Goal: Task Accomplishment & Management: Use online tool/utility

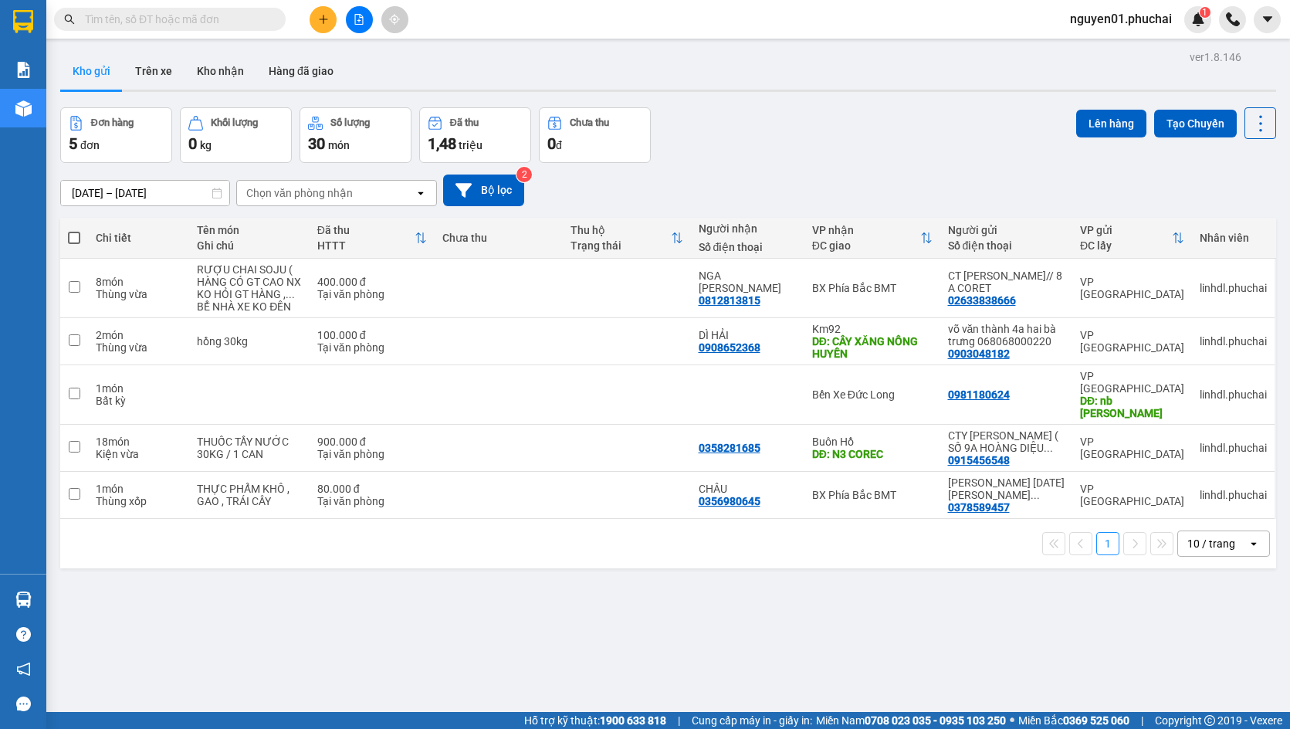
click at [749, 84] on div "Kho gửi Trên xe Kho nhận Hàng đã giao" at bounding box center [668, 72] width 1216 height 41
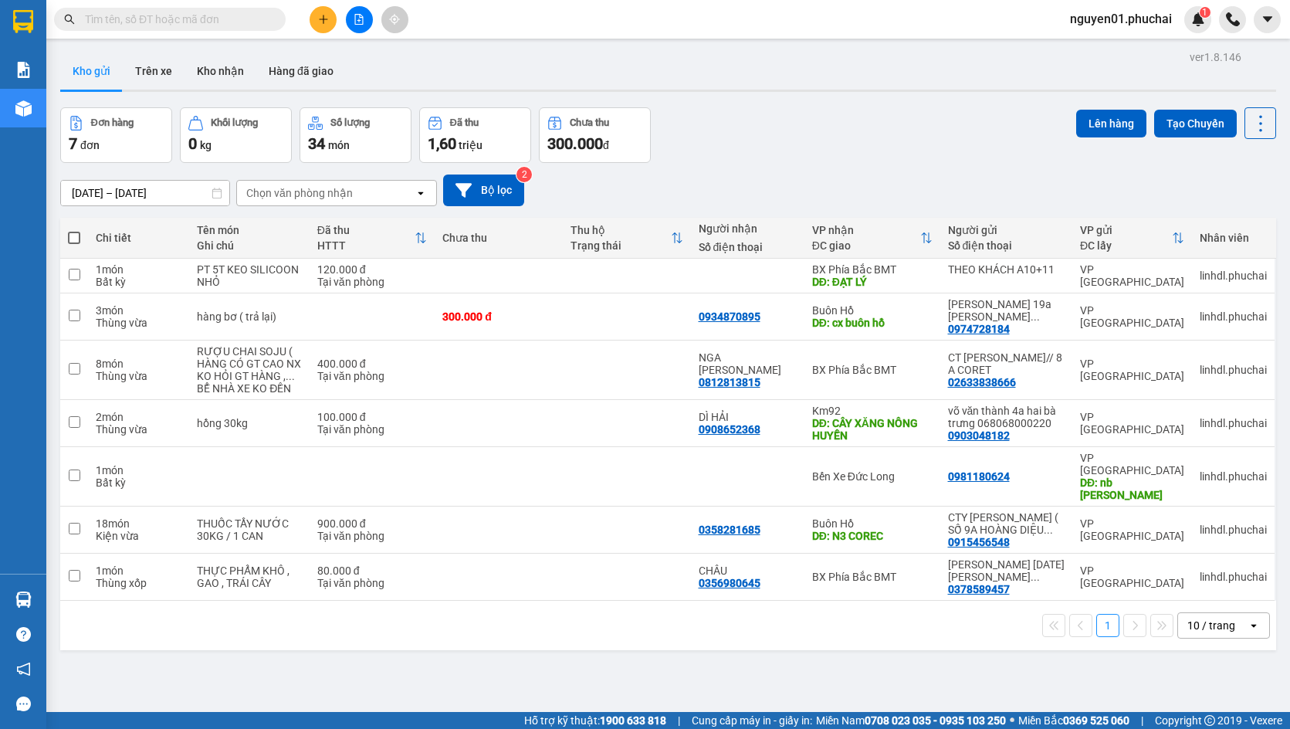
click at [76, 239] on span at bounding box center [74, 238] width 12 height 12
click at [74, 230] on input "checkbox" at bounding box center [74, 230] width 0 height 0
checkbox input "true"
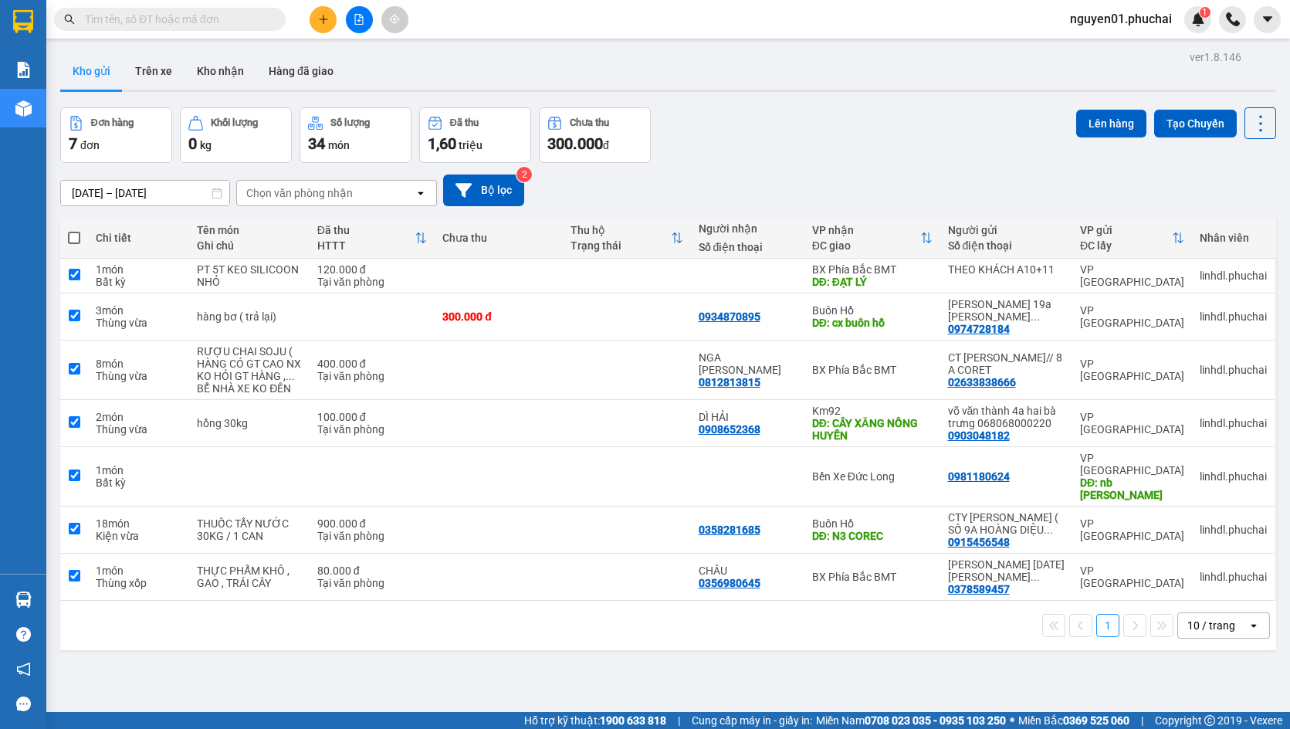
checkbox input "true"
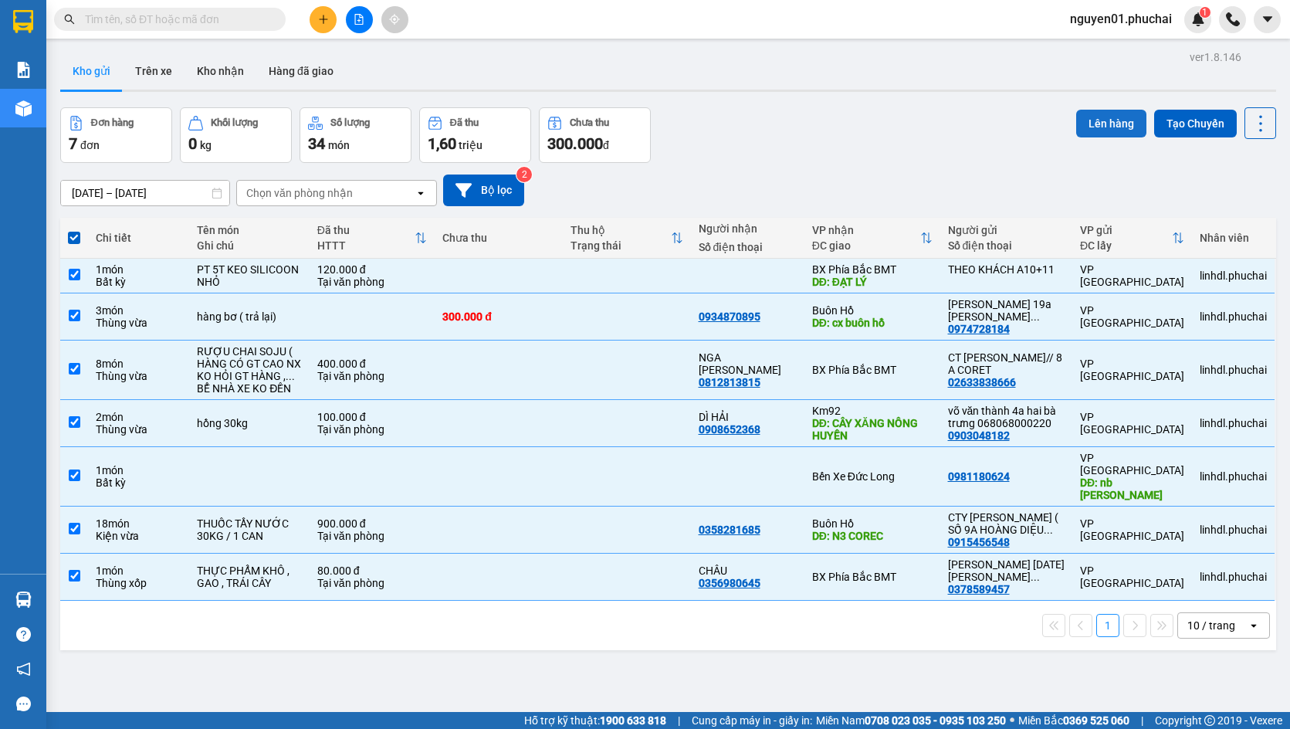
click at [1096, 119] on button "Lên hàng" at bounding box center [1111, 124] width 70 height 28
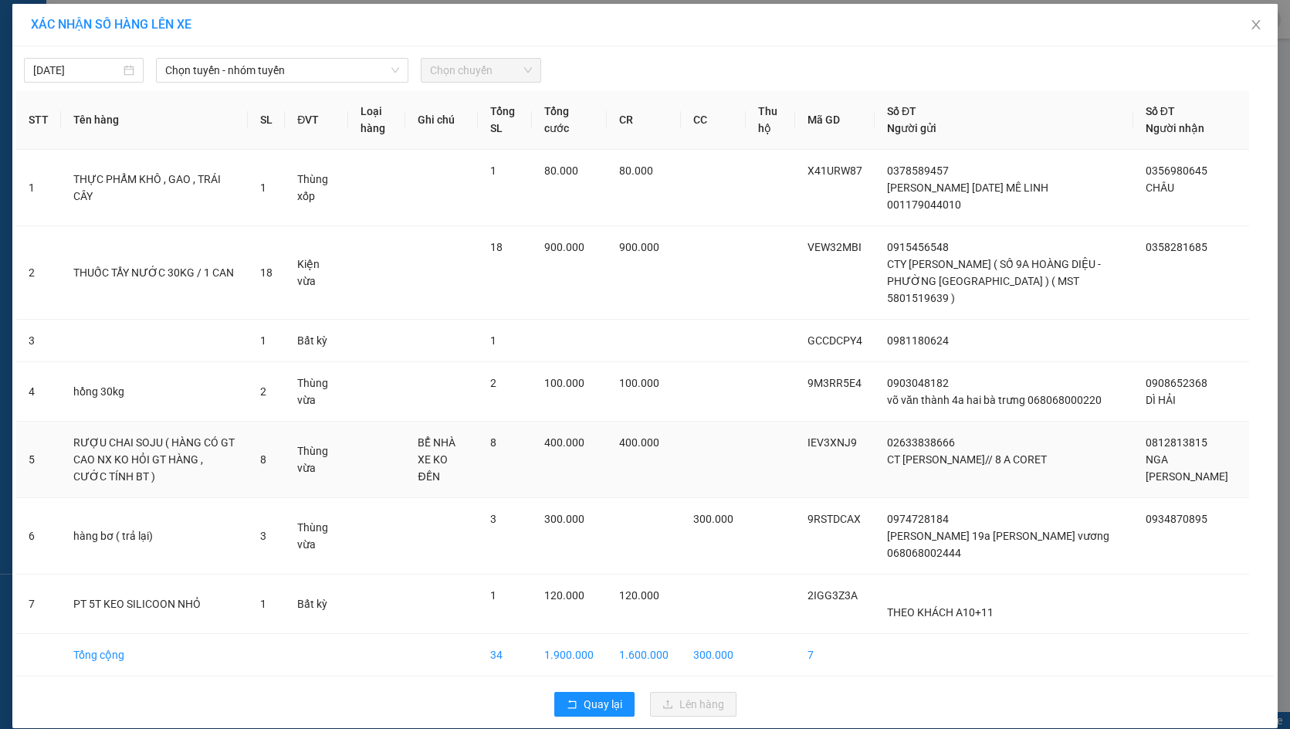
scroll to position [5, 0]
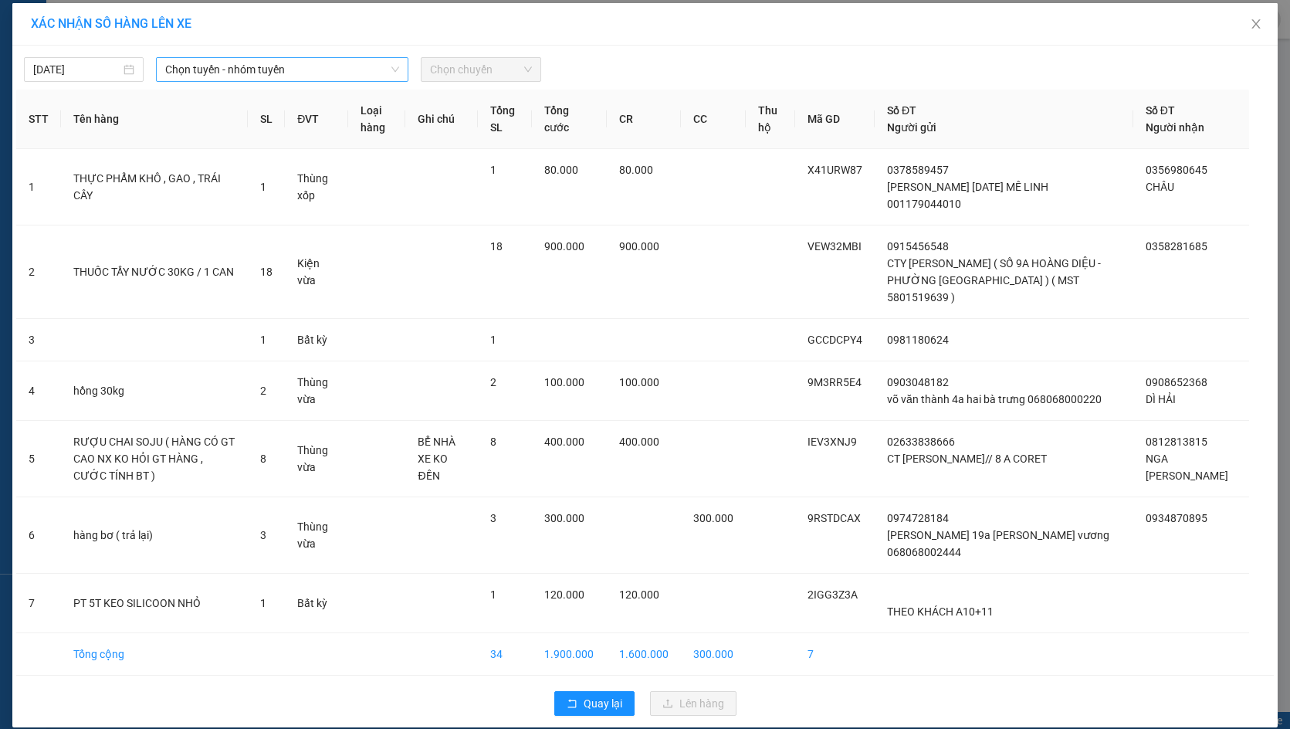
click at [220, 71] on span "Chọn tuyến - nhóm tuyến" at bounding box center [282, 69] width 234 height 23
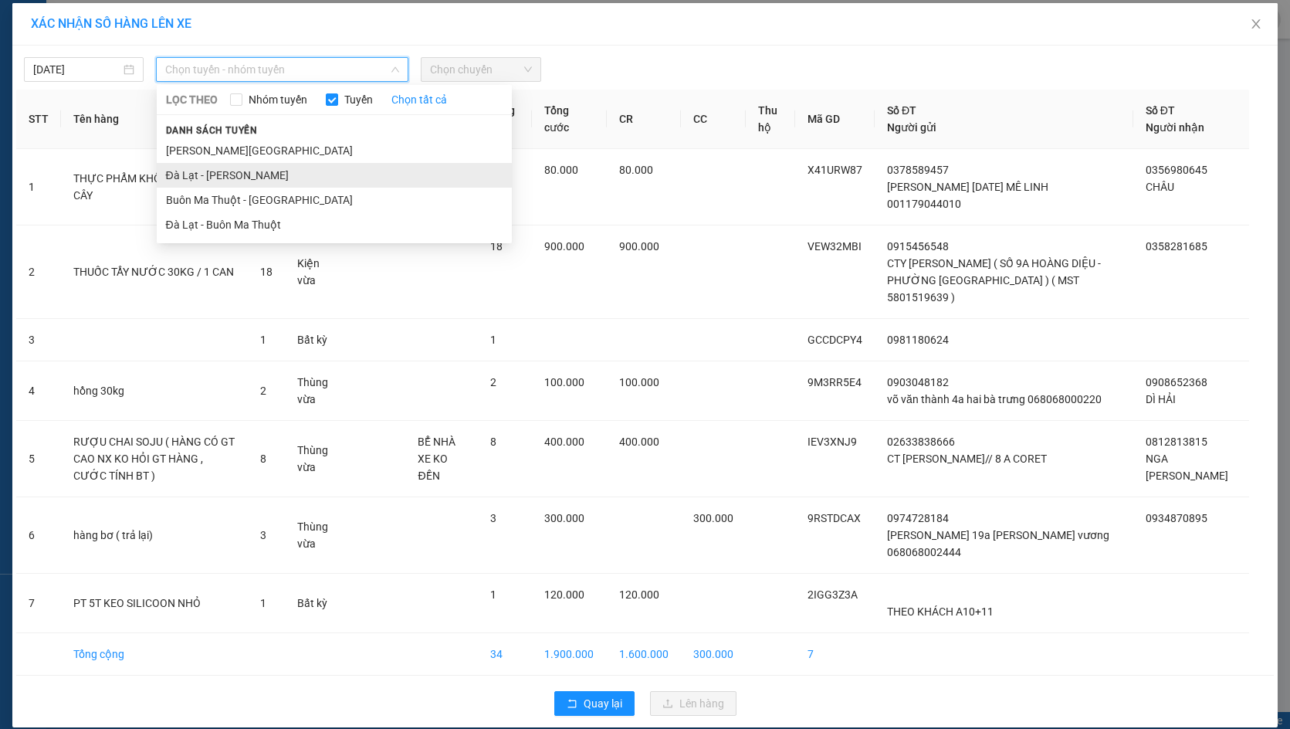
click at [225, 174] on li "Đà Lạt - Gia Lai" at bounding box center [334, 175] width 355 height 25
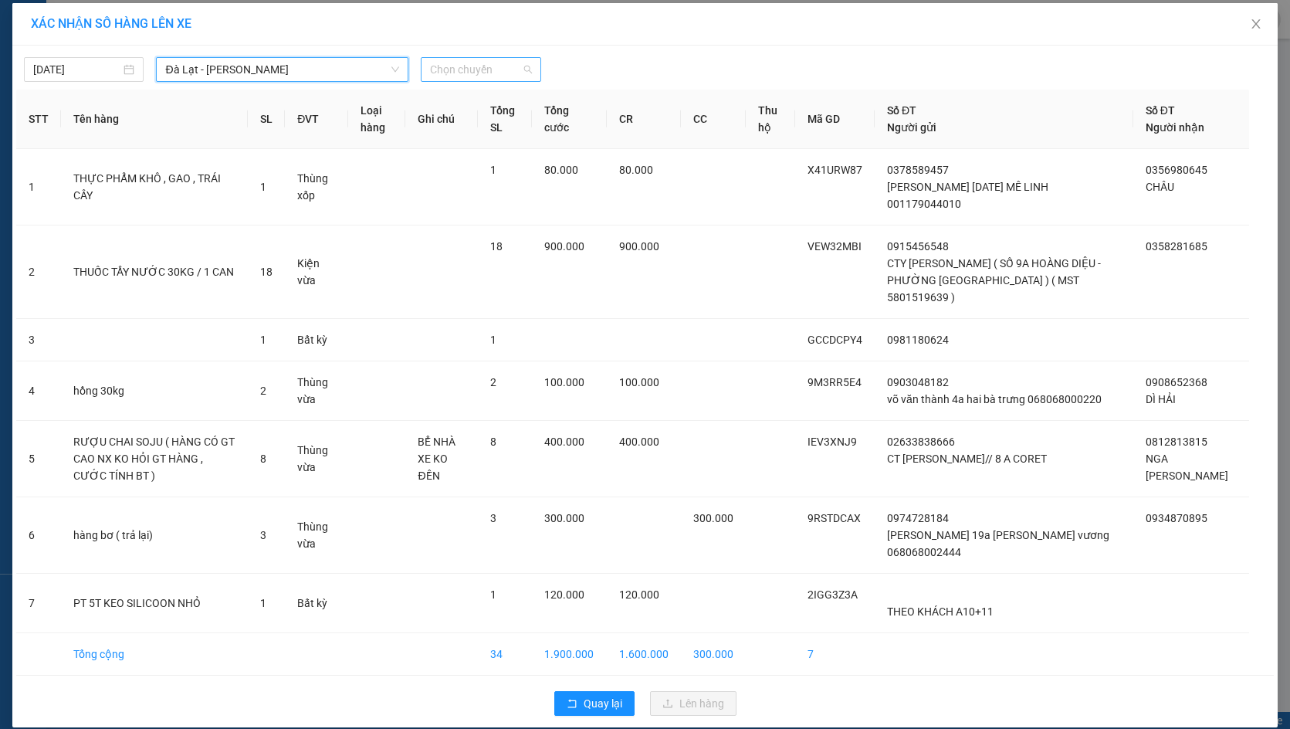
click at [487, 72] on span "Chọn chuyến" at bounding box center [480, 69] width 101 height 23
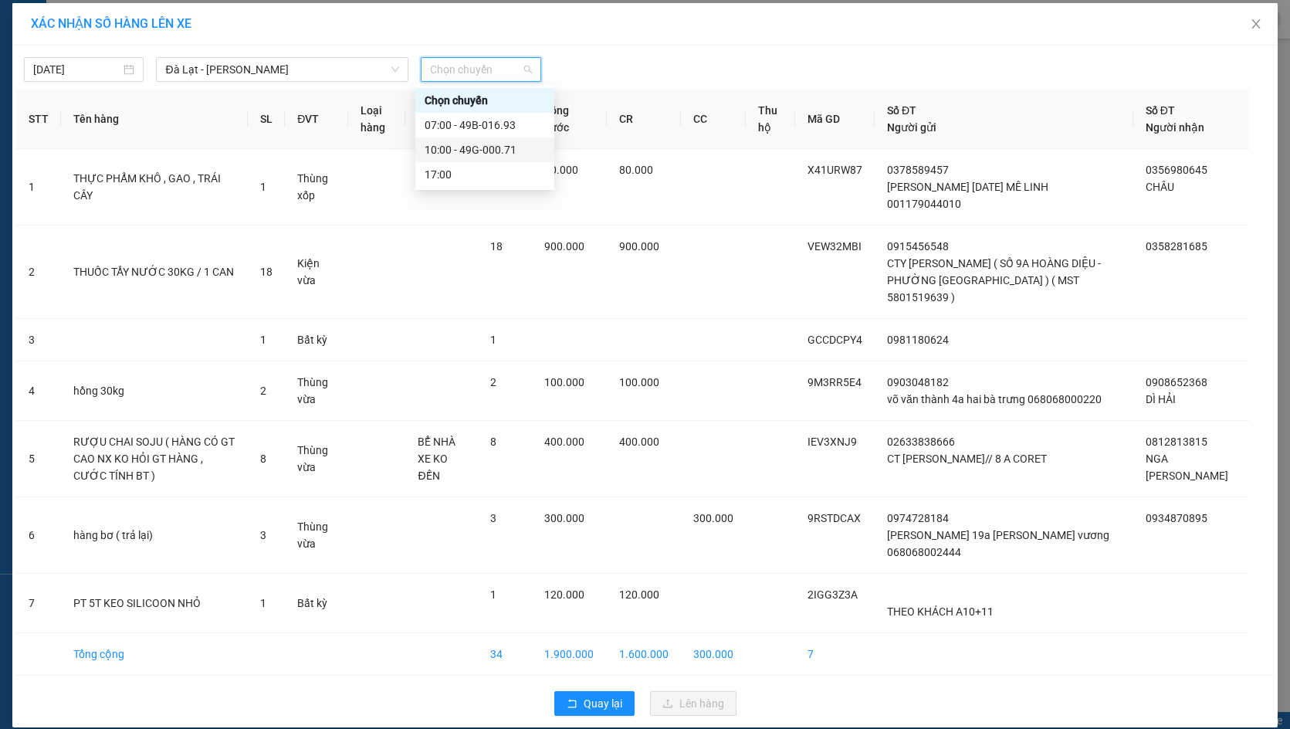
click at [489, 144] on div "10:00 - 49G-000.71" at bounding box center [485, 149] width 120 height 17
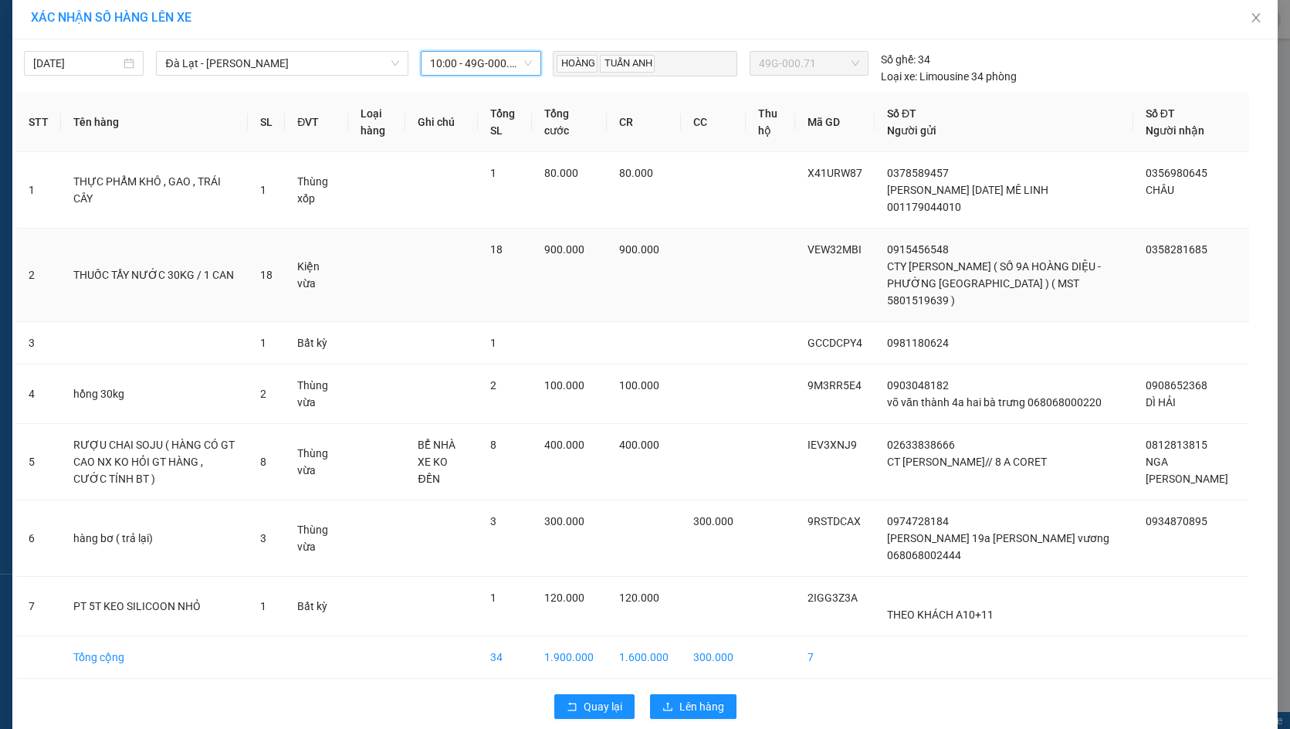
scroll to position [14, 0]
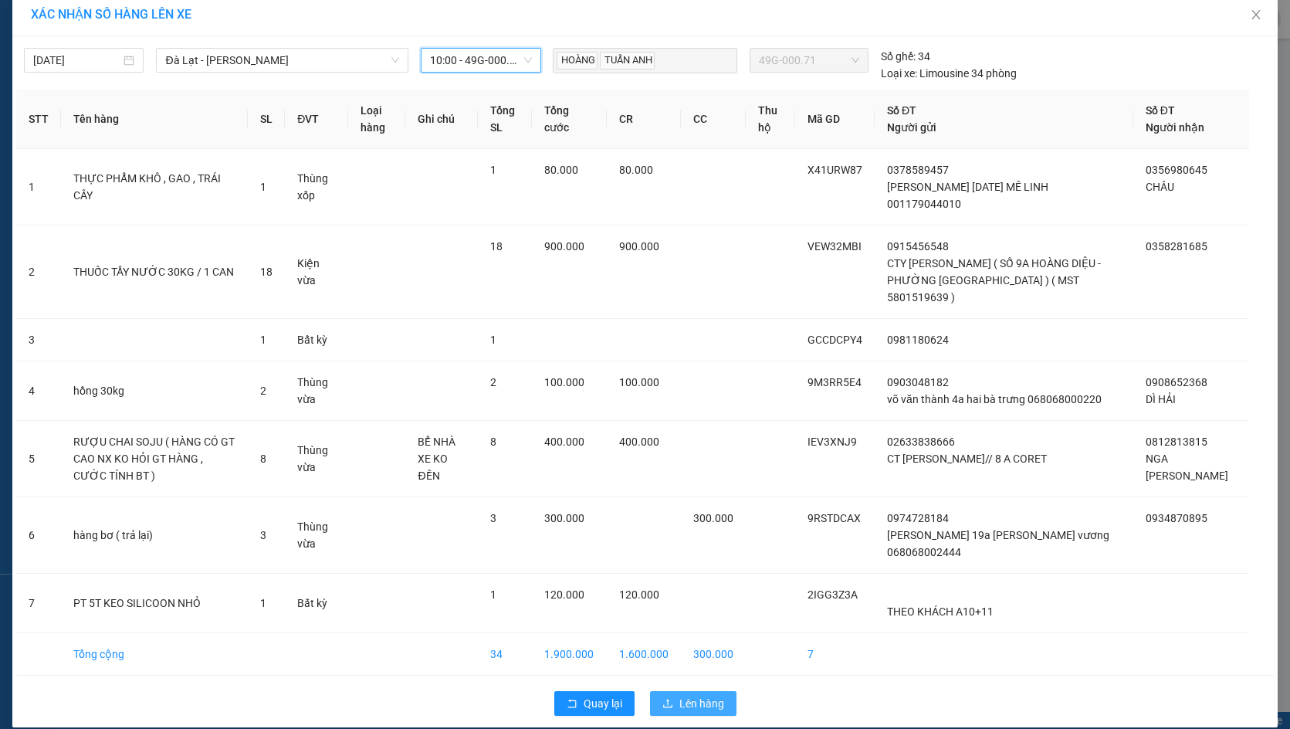
click at [691, 695] on span "Lên hàng" at bounding box center [701, 703] width 45 height 17
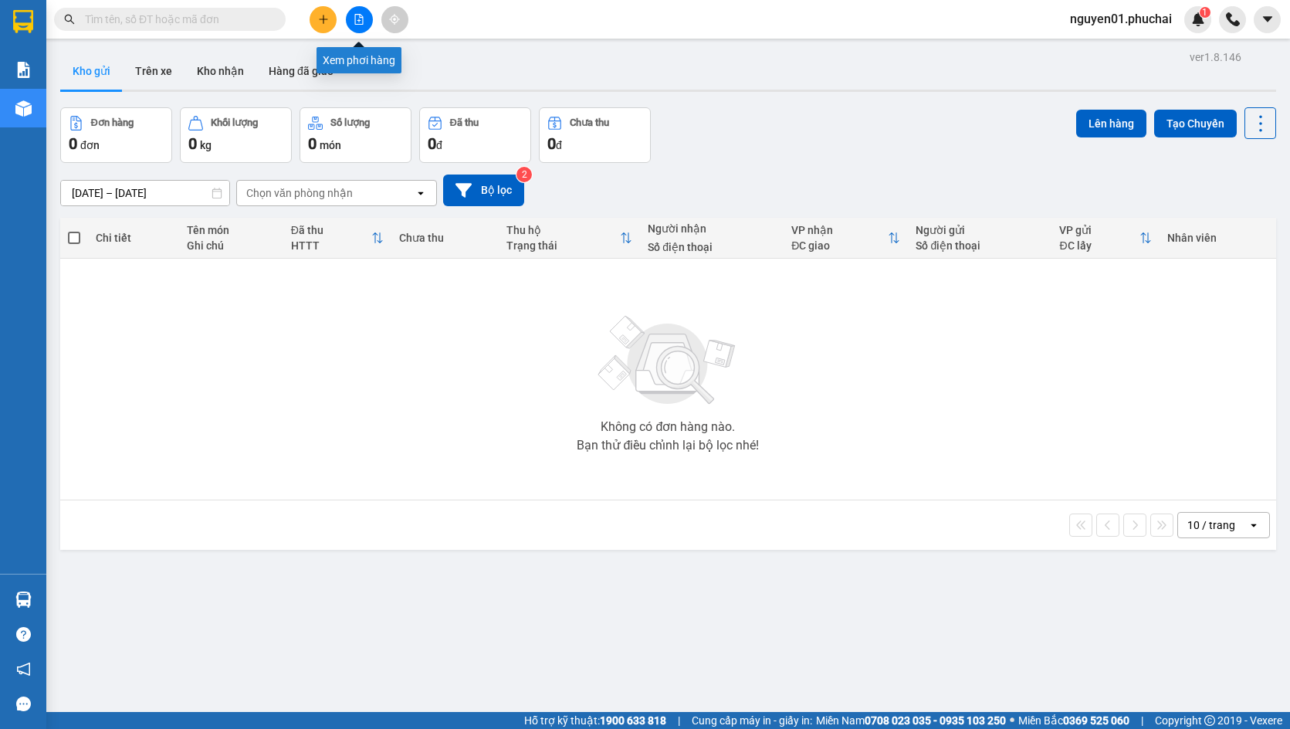
click at [364, 23] on button at bounding box center [359, 19] width 27 height 27
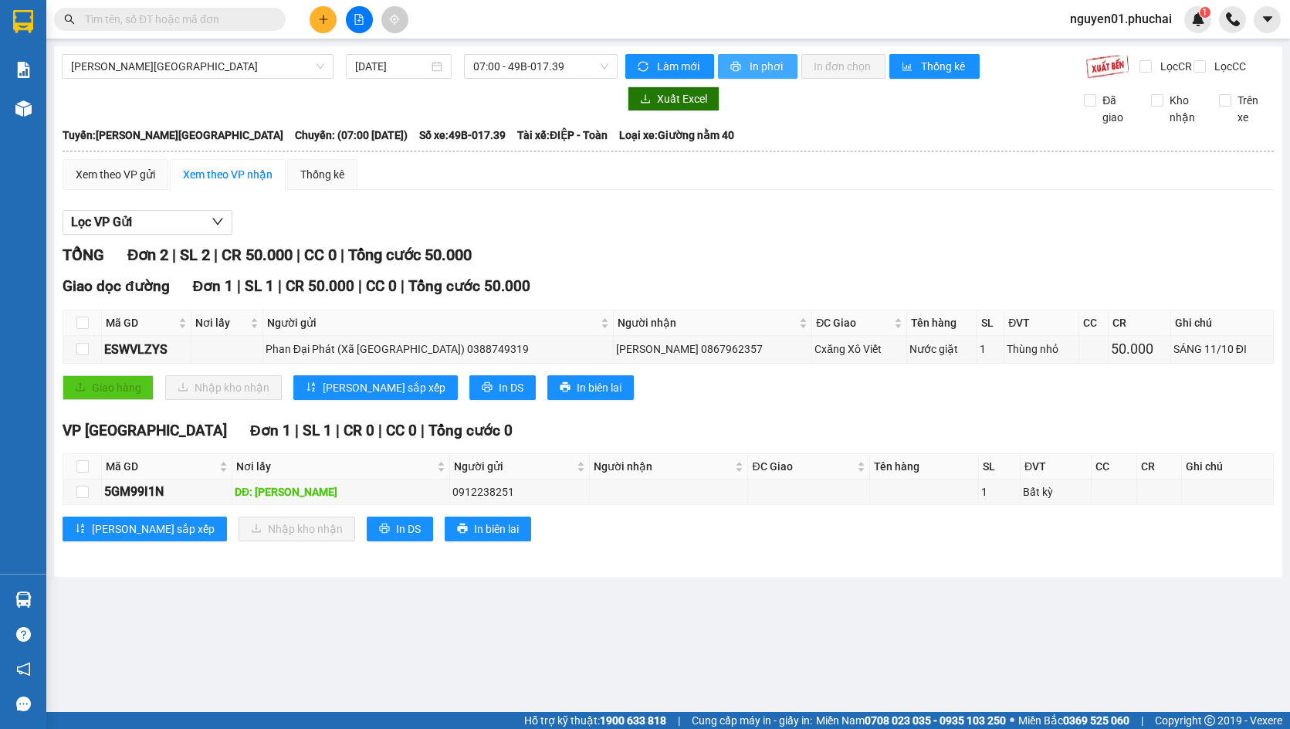
click at [756, 60] on span "In phơi" at bounding box center [768, 66] width 36 height 17
click at [201, 75] on span "Gia Lai - Đà Lạt" at bounding box center [197, 66] width 253 height 23
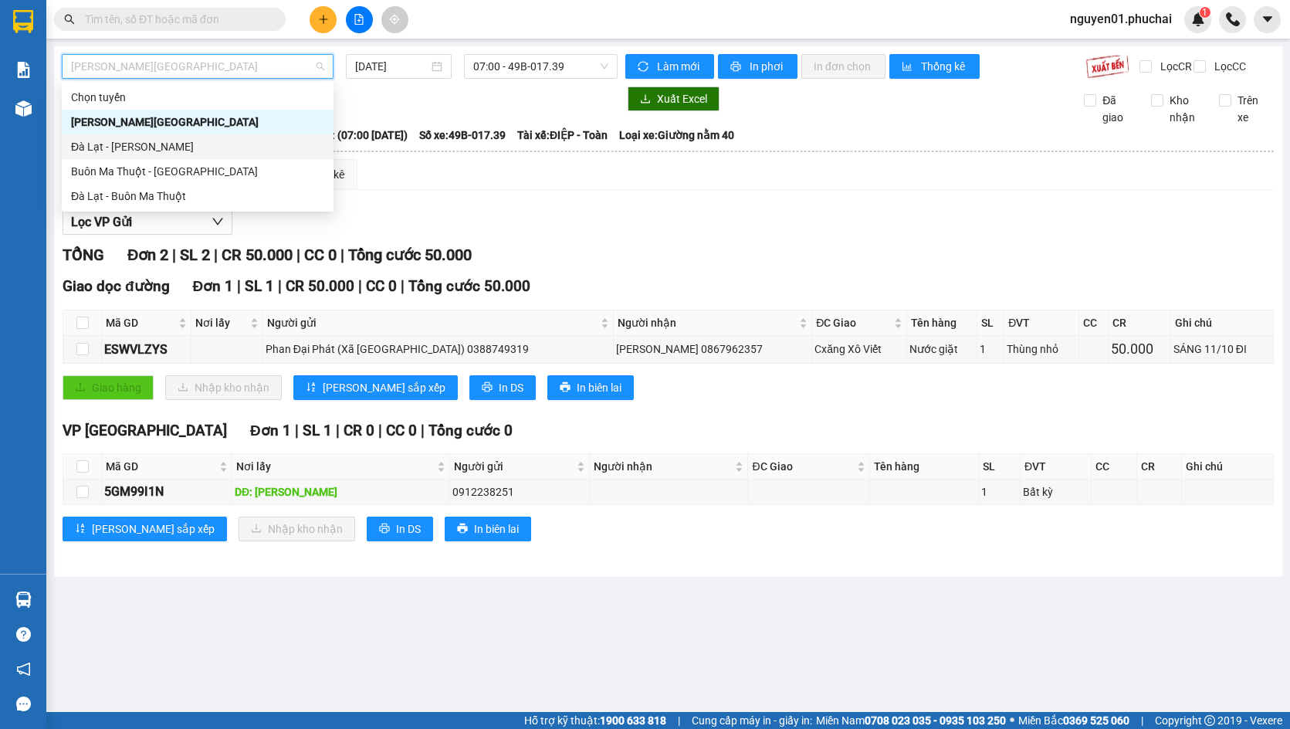
click at [202, 151] on div "Đà Lạt - Gia Lai" at bounding box center [197, 146] width 253 height 17
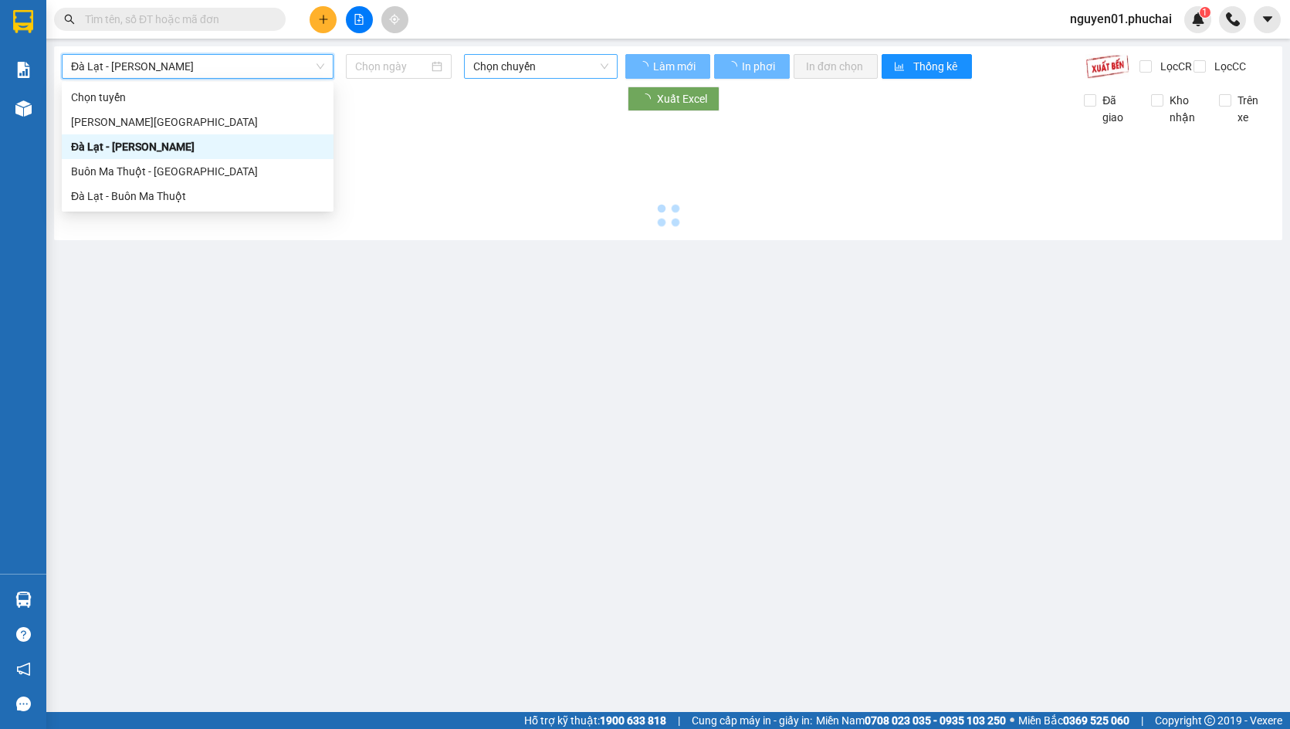
type input "11/10/2025"
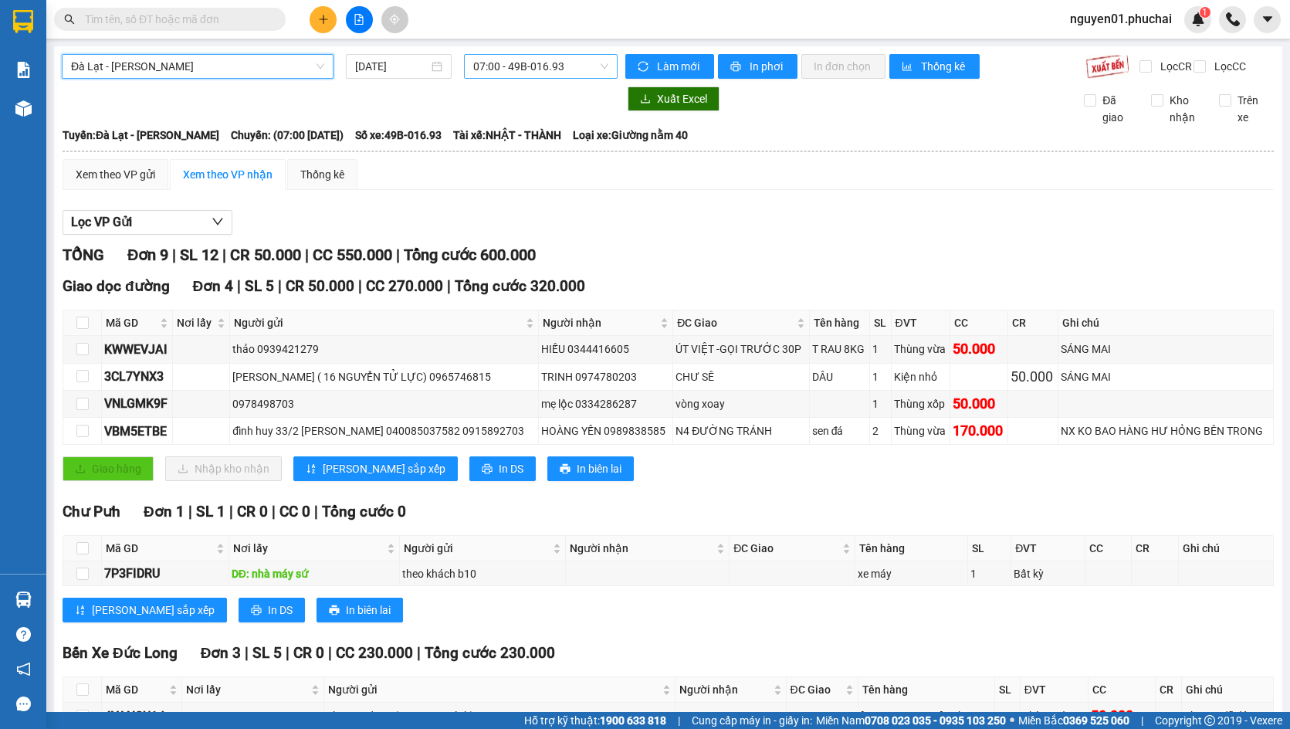
click at [543, 59] on span "07:00 - 49B-016.93" at bounding box center [540, 66] width 135 height 23
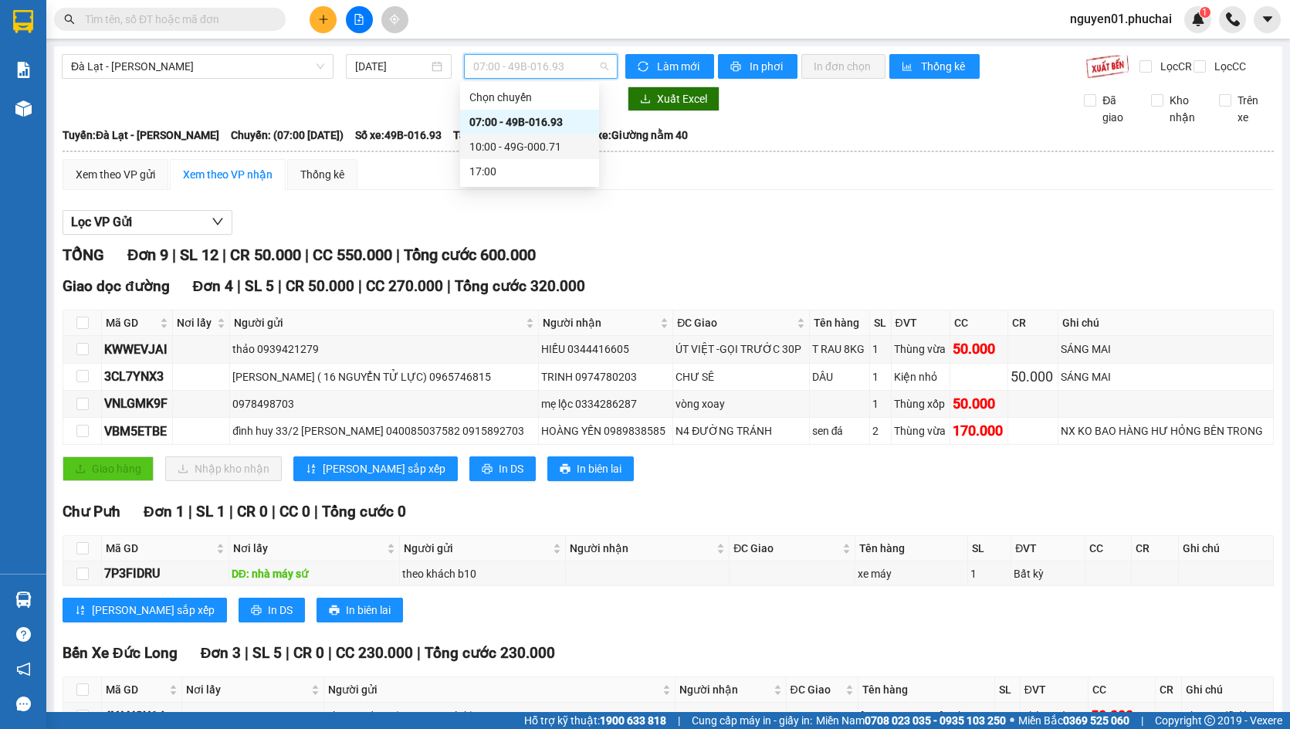
click at [540, 141] on div "10:00 - 49G-000.71" at bounding box center [529, 146] width 120 height 17
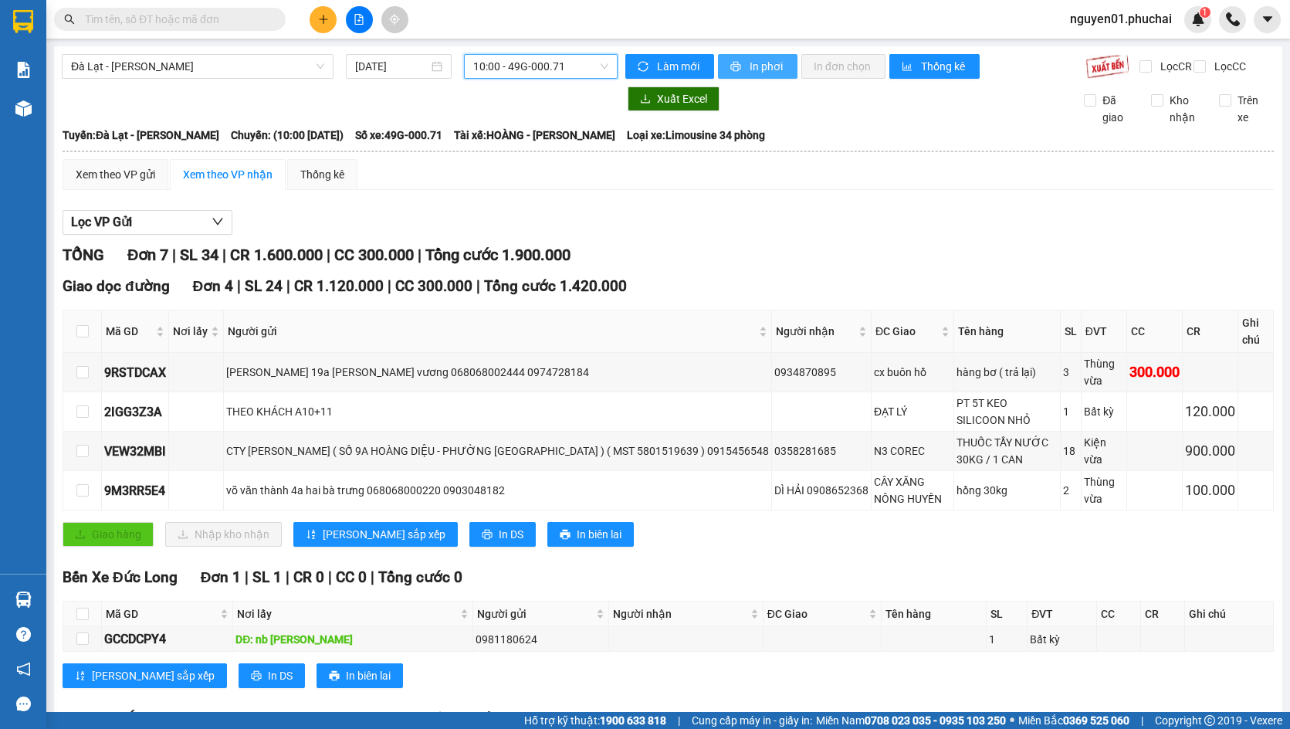
click at [750, 61] on span "In phơi" at bounding box center [768, 66] width 36 height 17
